Goal: Task Accomplishment & Management: Manage account settings

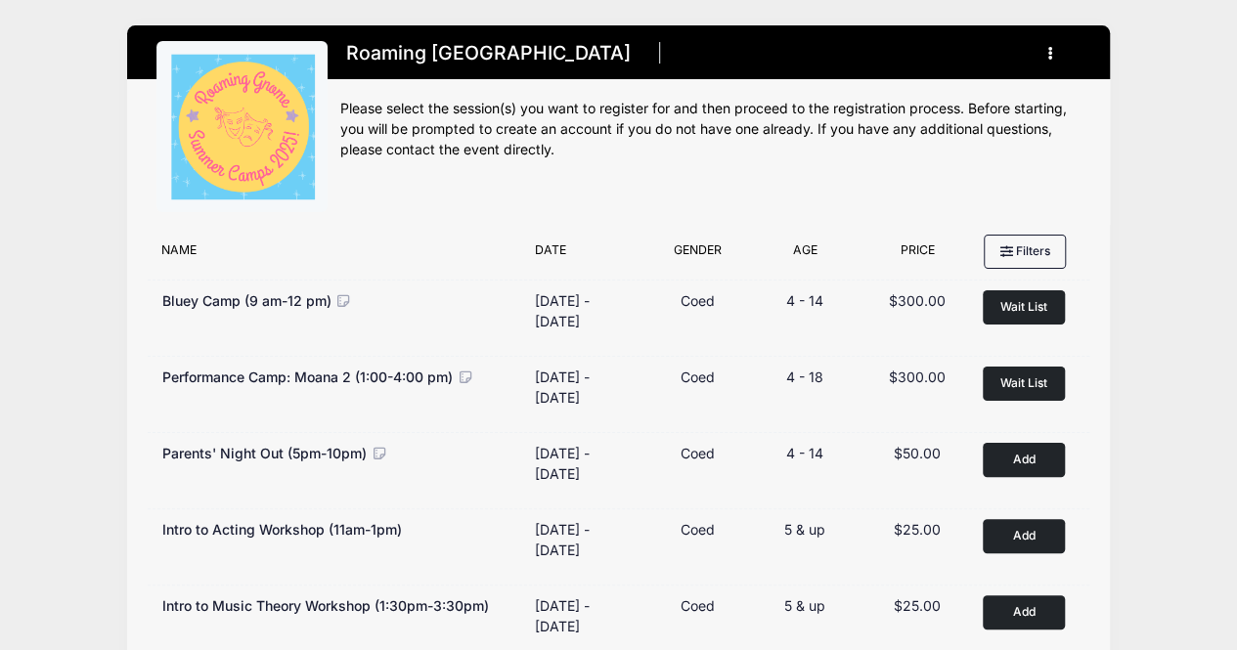
click at [1062, 54] on button "button" at bounding box center [1054, 53] width 53 height 34
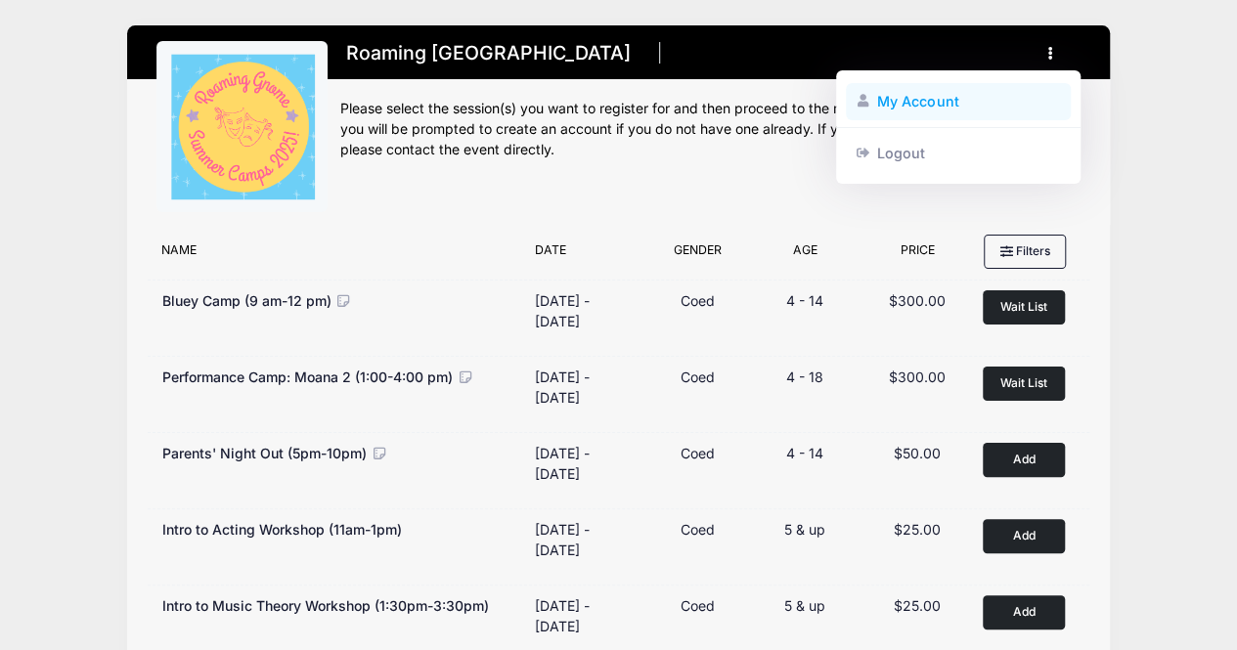
click at [956, 116] on link "My Account" at bounding box center [959, 101] width 226 height 37
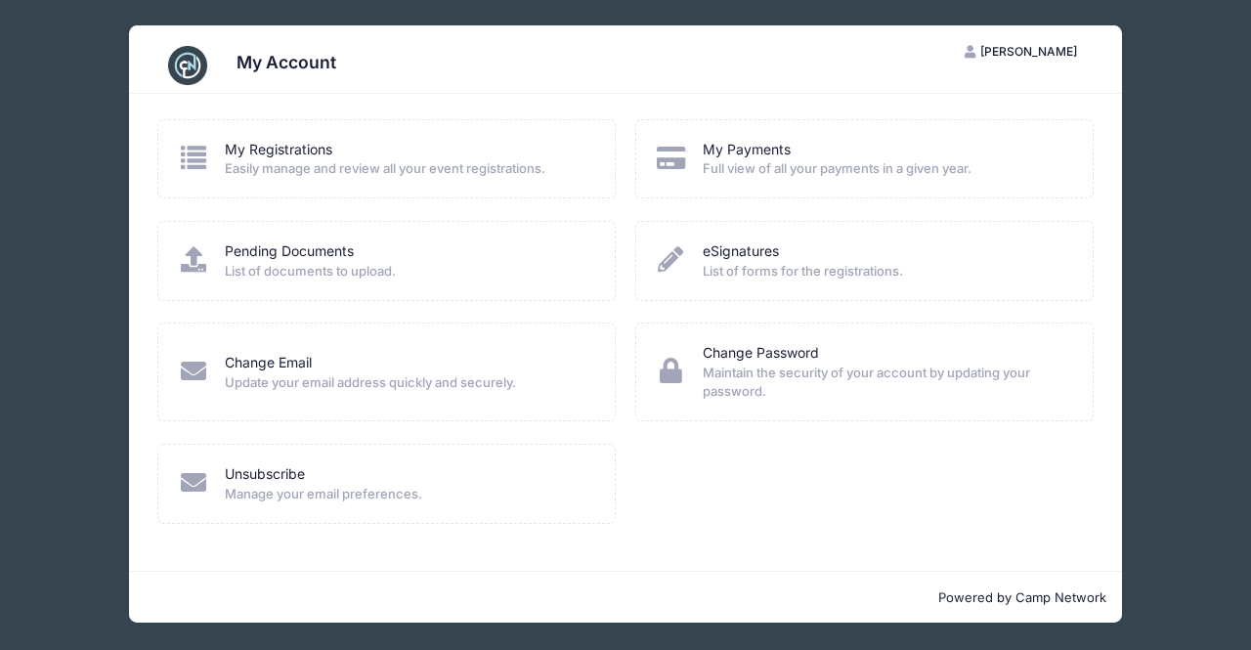
click at [375, 151] on div "My Registrations" at bounding box center [407, 150] width 365 height 21
click at [309, 155] on link "My Registrations" at bounding box center [279, 150] width 108 height 21
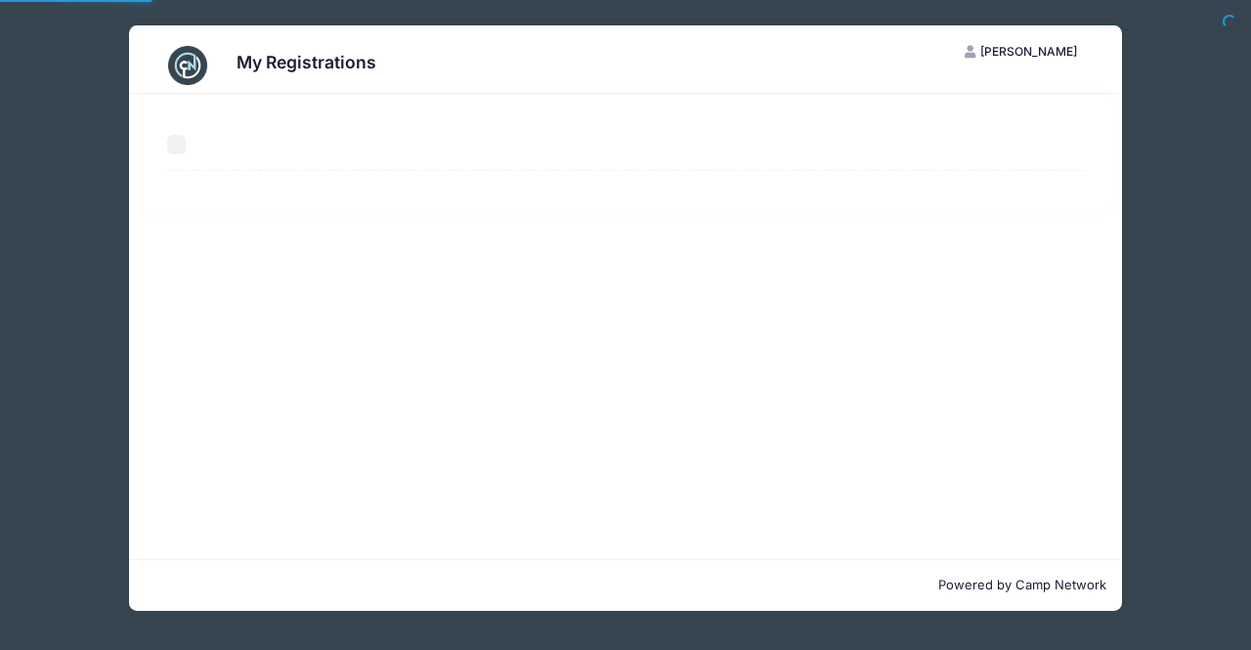
select select "50"
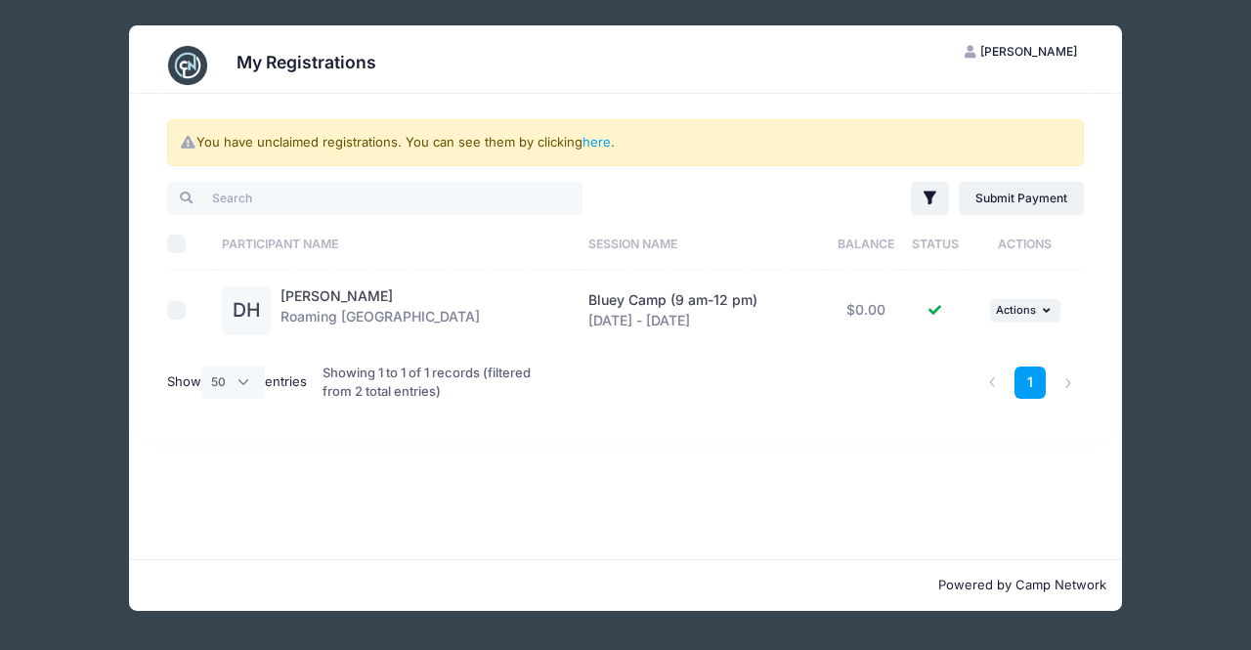
click at [174, 308] on input "checkbox" at bounding box center [177, 311] width 20 height 20
click at [176, 308] on input "checkbox" at bounding box center [177, 311] width 20 height 20
checkbox input "false"
click at [327, 296] on link "[PERSON_NAME]" at bounding box center [337, 295] width 112 height 17
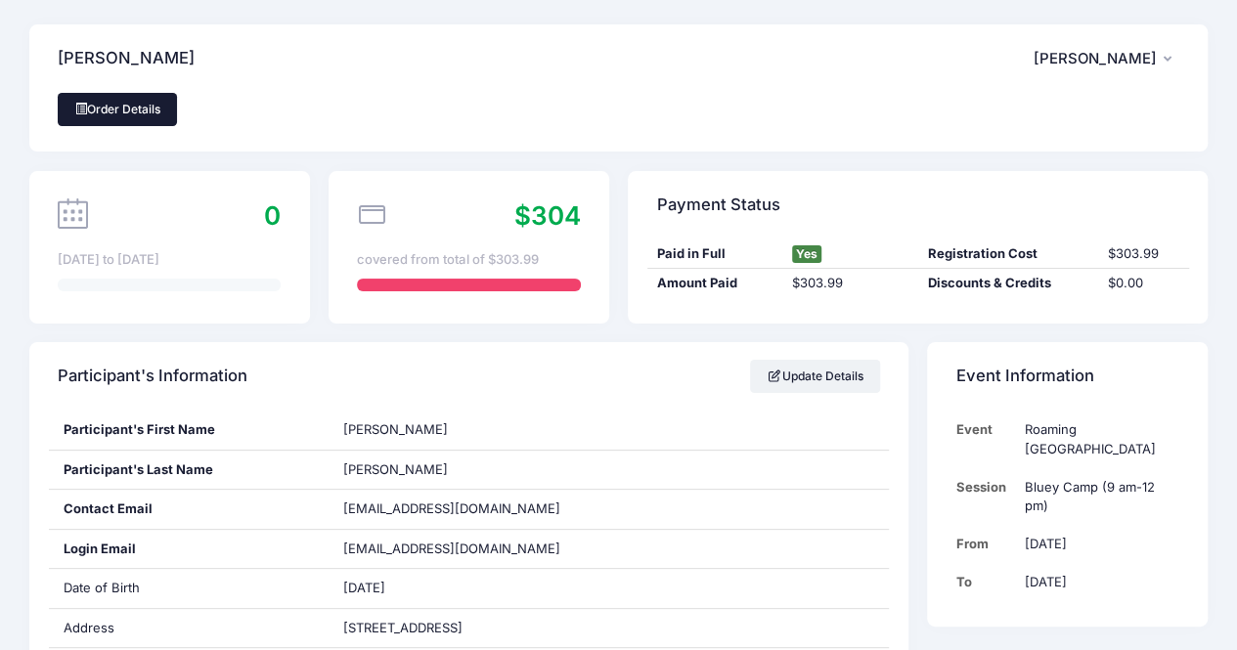
click at [127, 107] on link "Order Details" at bounding box center [117, 109] width 119 height 33
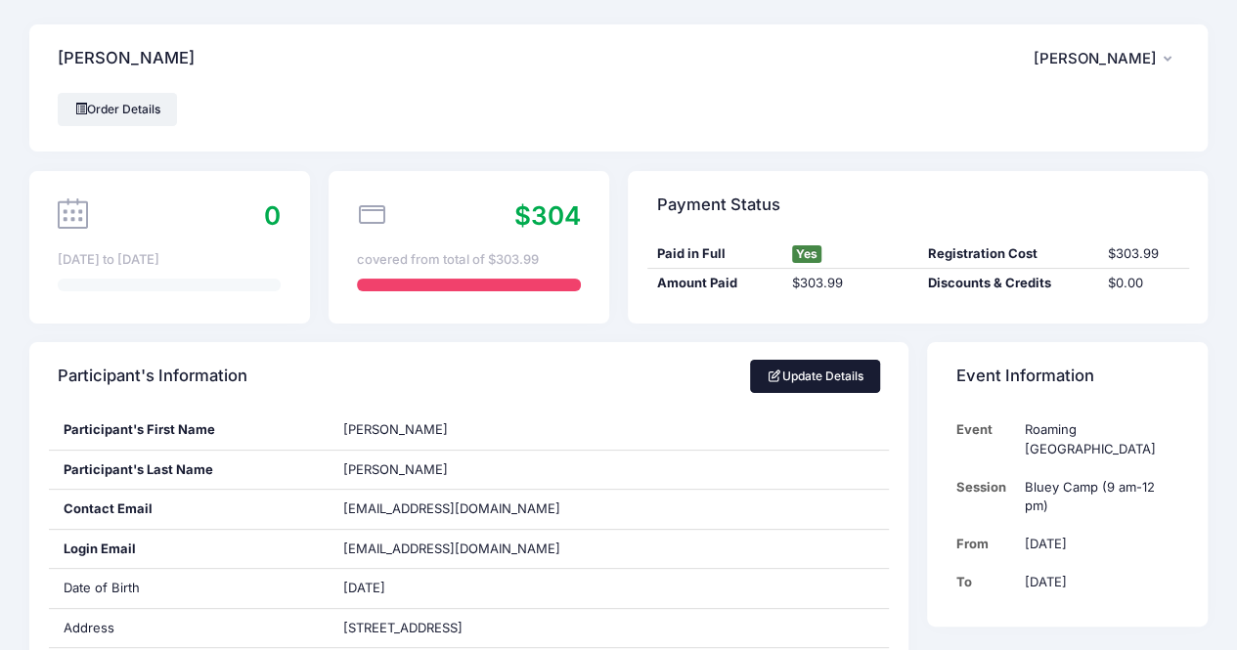
click at [809, 378] on link "Update Details" at bounding box center [815, 376] width 130 height 33
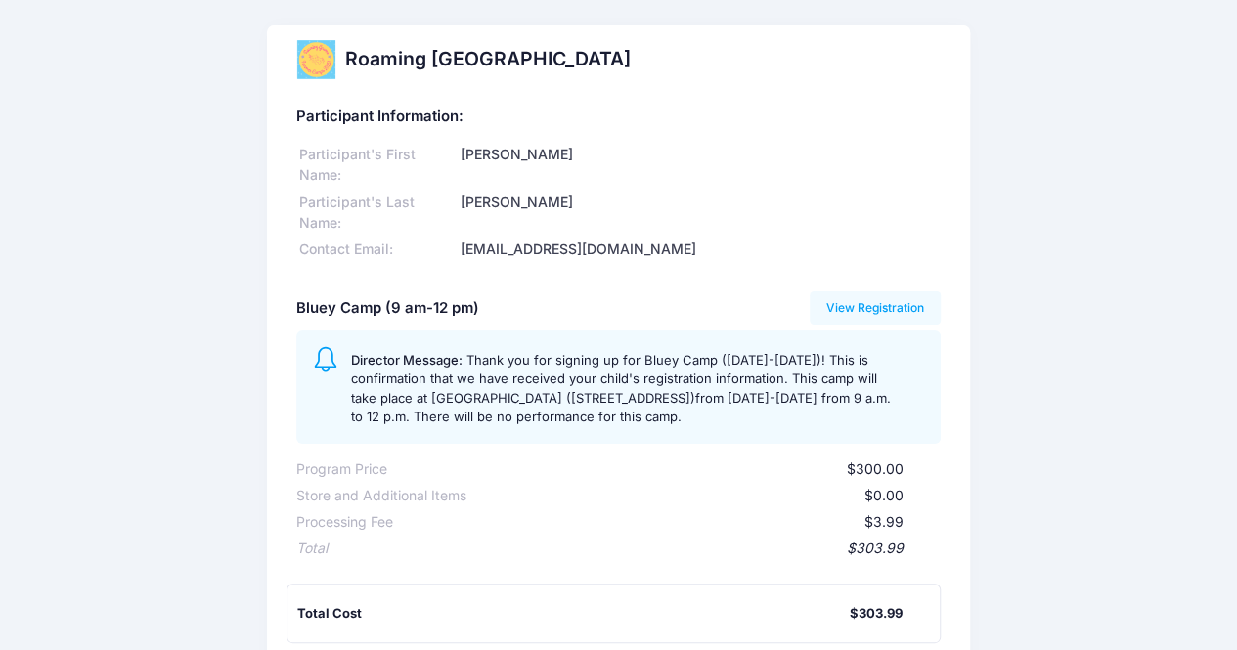
click at [1153, 402] on div "Roaming Gnome Theatre Participant Information: Participant's First Name: Deidre…" at bounding box center [618, 459] width 1237 height 868
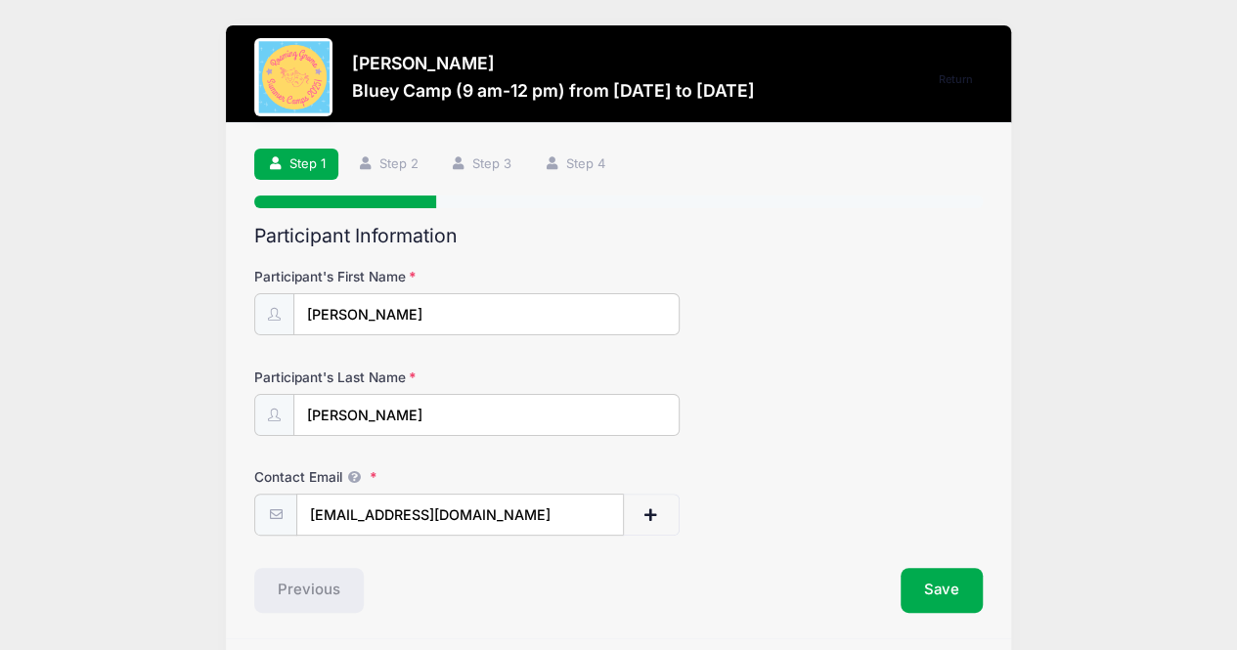
drag, startPoint x: 394, startPoint y: 322, endPoint x: 239, endPoint y: 318, distance: 154.5
click at [239, 320] on div "Step 1 /7 Return Step 1 Step 2 Step 3 Step 4 Participant Information Participan…" at bounding box center [618, 380] width 785 height 515
type input "[PERSON_NAME]"
click at [925, 589] on button "Save" at bounding box center [941, 590] width 82 height 45
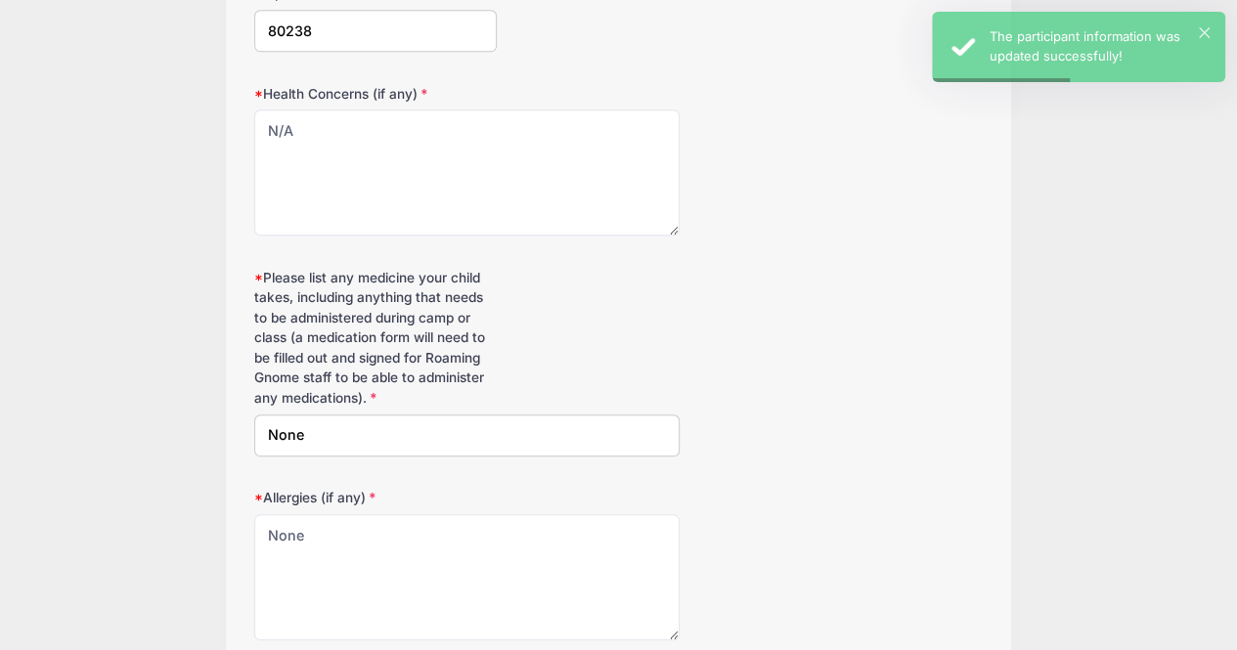
scroll to position [847, 0]
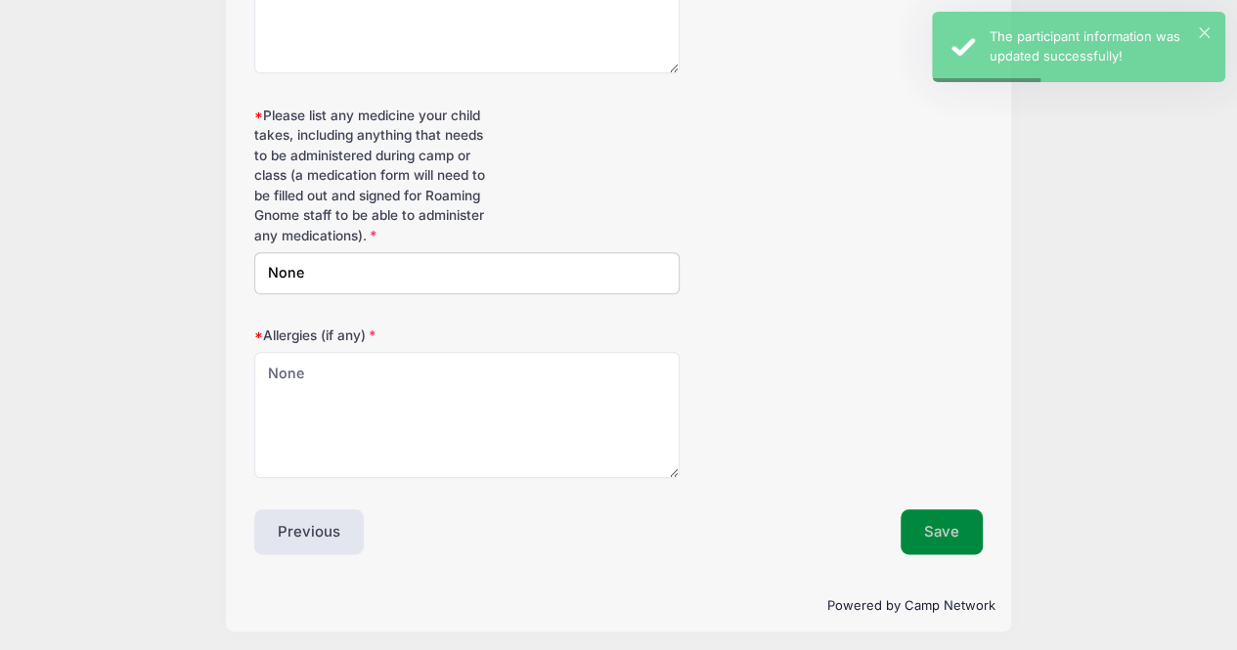
click at [925, 515] on button "Save" at bounding box center [941, 531] width 82 height 45
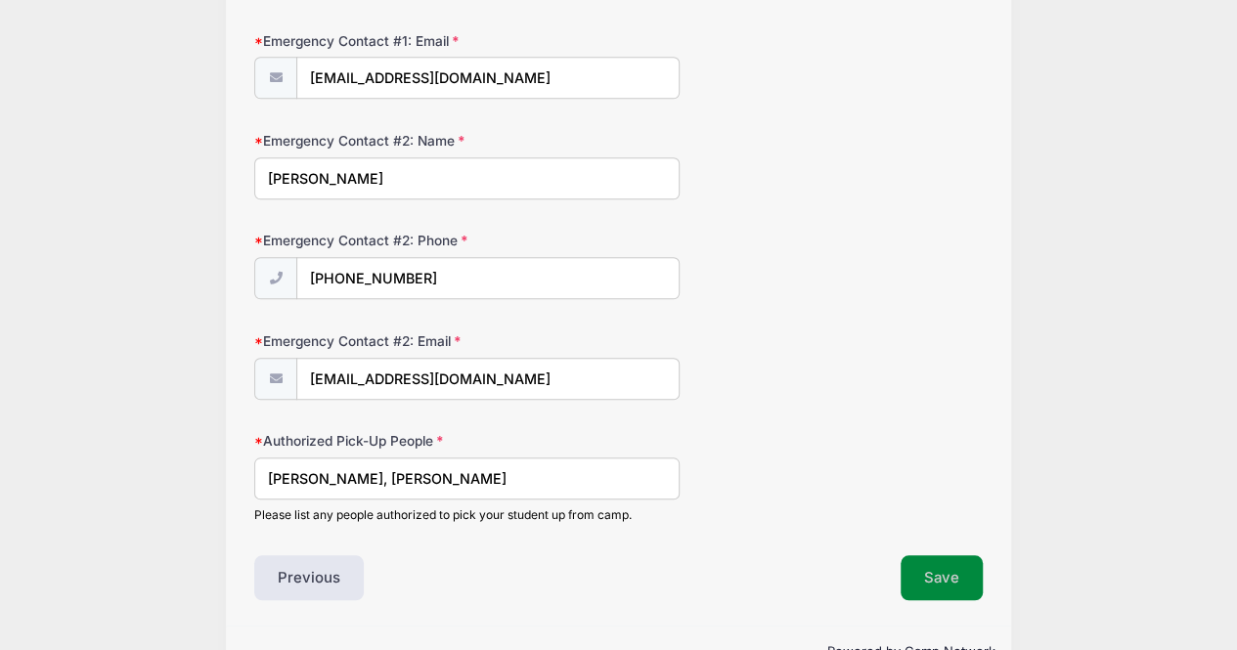
scroll to position [782, 0]
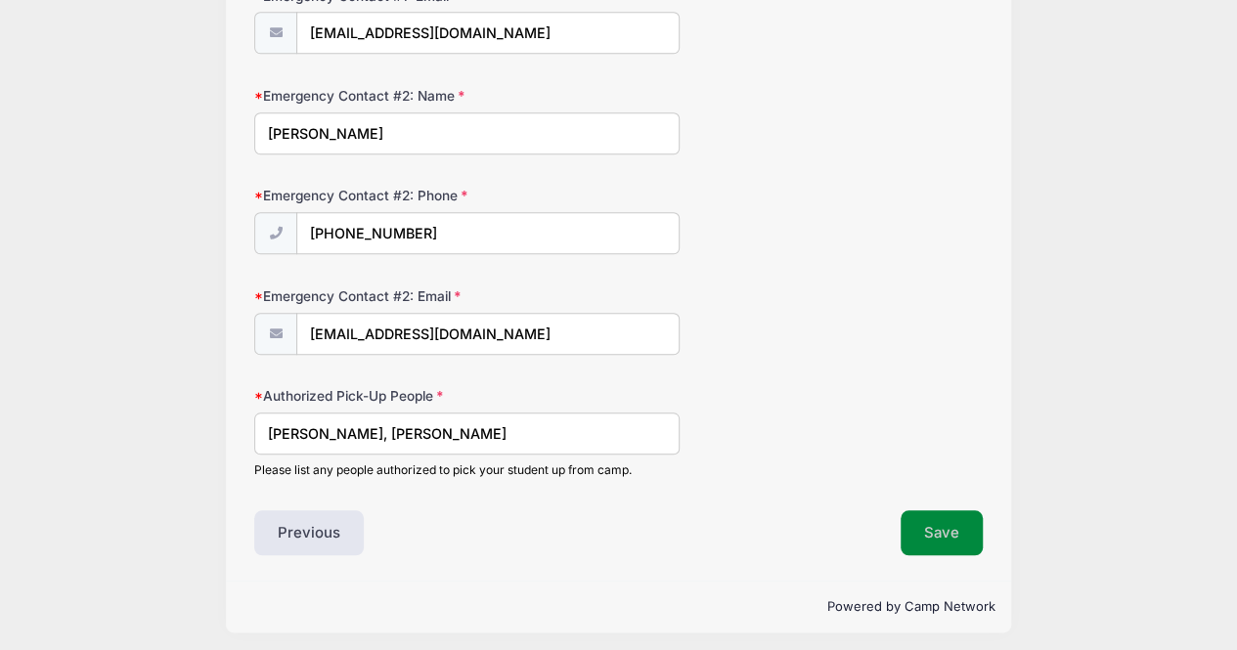
click at [932, 521] on button "Save" at bounding box center [941, 532] width 82 height 45
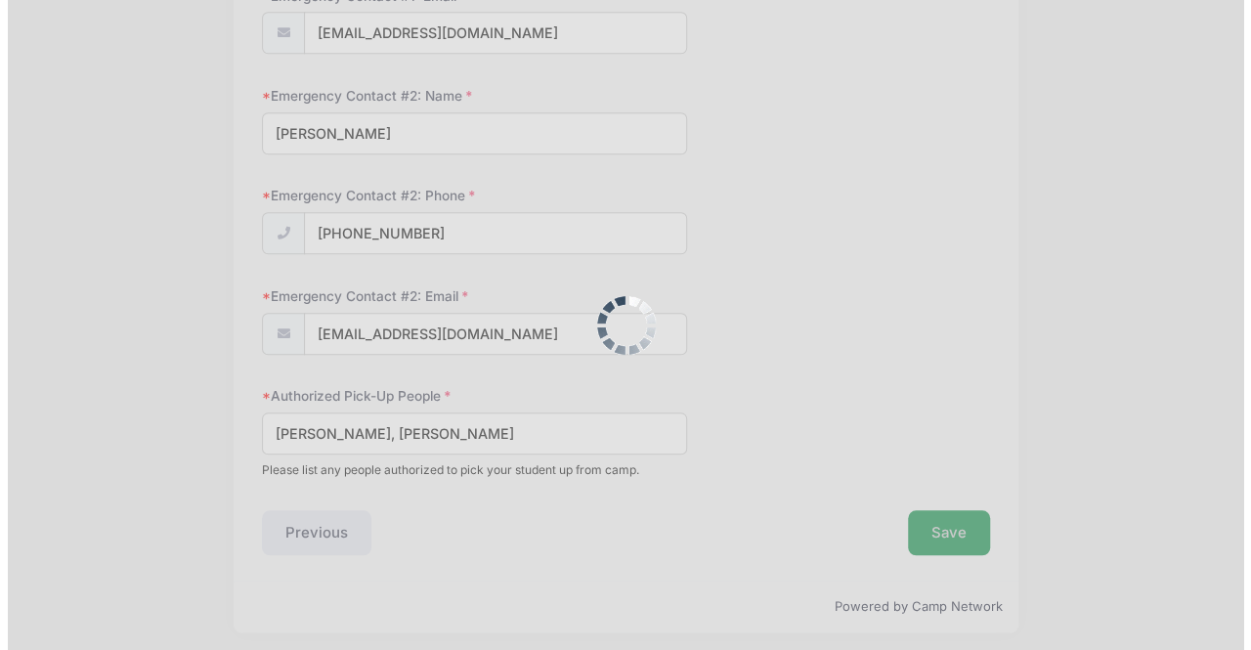
scroll to position [0, 0]
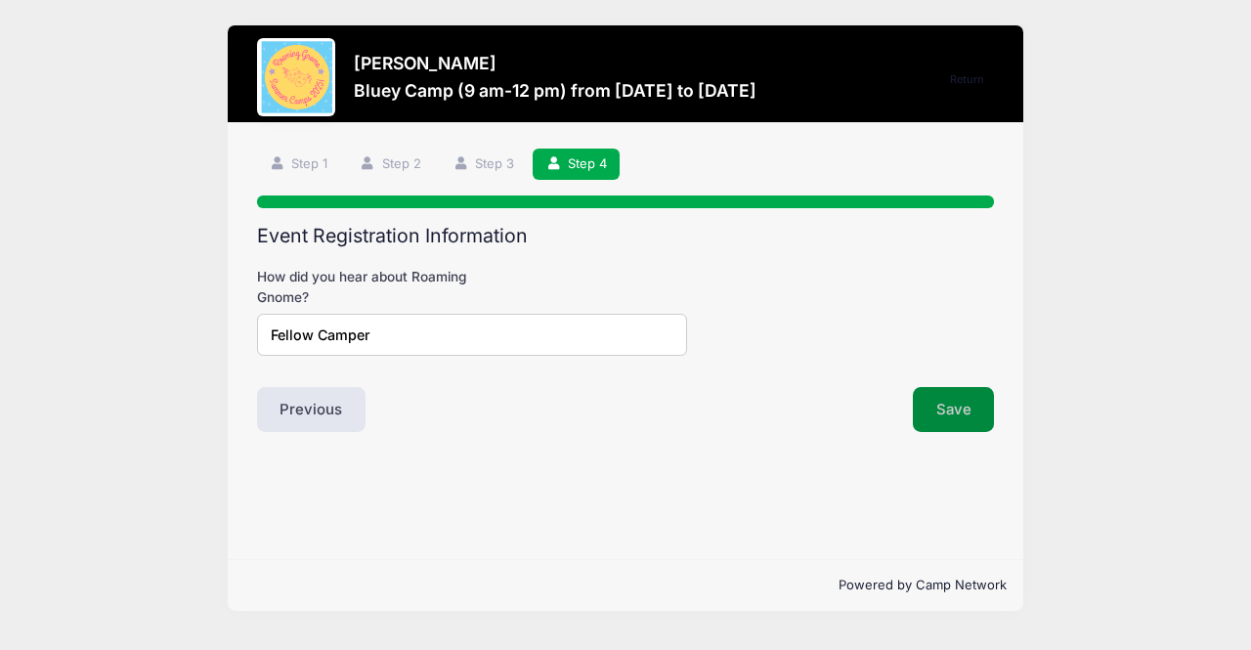
click at [953, 413] on button "Save" at bounding box center [954, 409] width 82 height 45
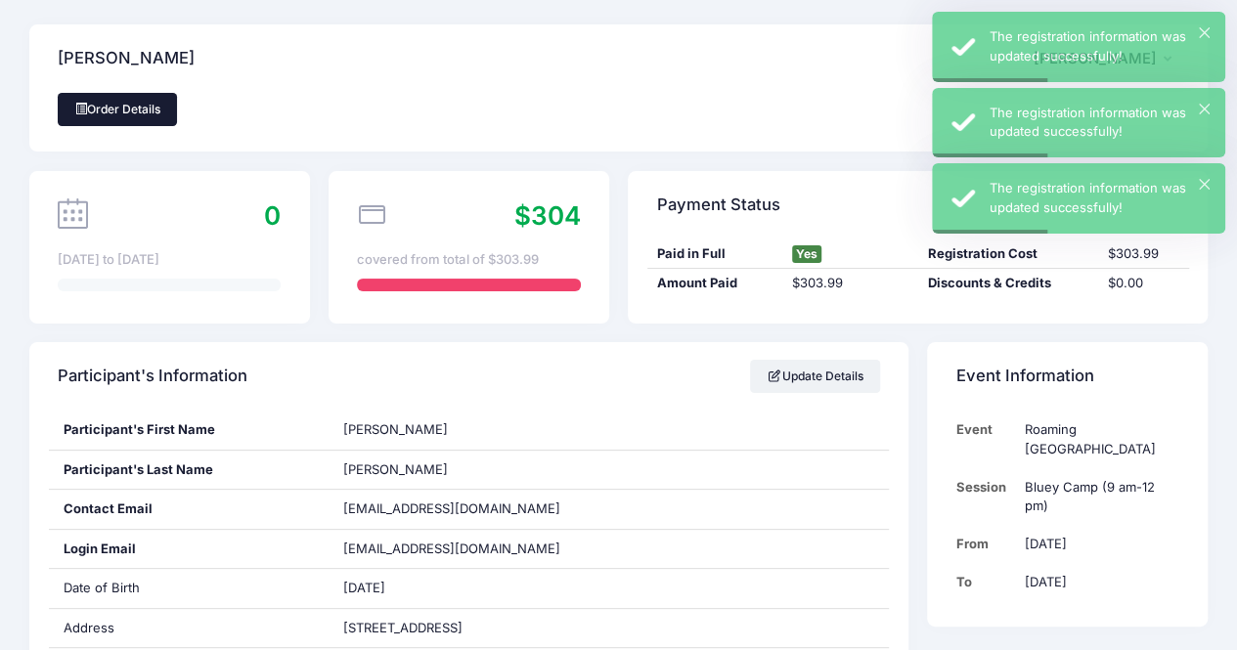
click at [155, 117] on link "Order Details" at bounding box center [117, 109] width 119 height 33
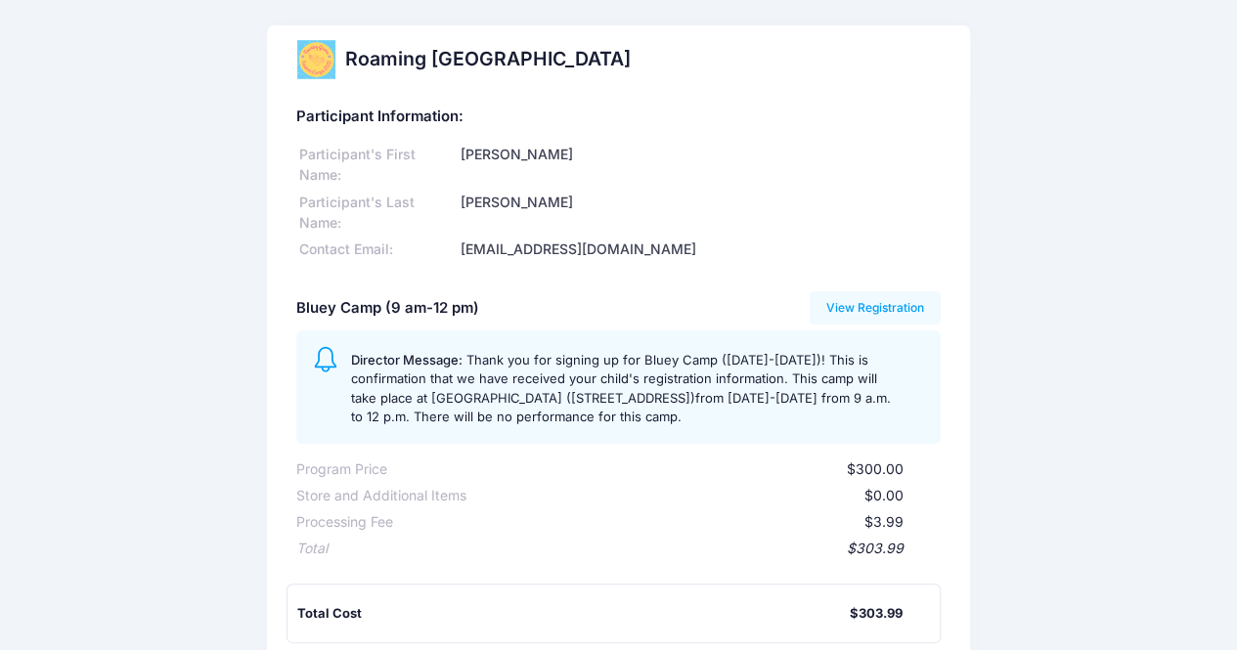
click at [37, 413] on div "Roaming [GEOGRAPHIC_DATA] Participant Information: Participant's First Name: [P…" at bounding box center [618, 459] width 1237 height 868
